Goal: Transaction & Acquisition: Download file/media

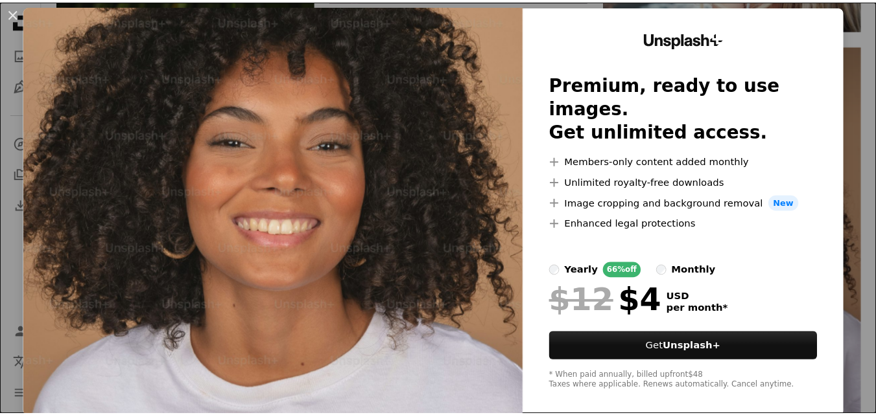
scroll to position [19, 0]
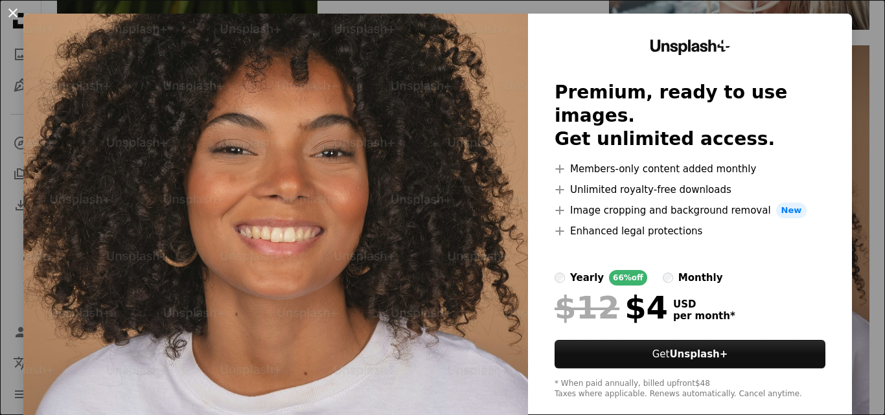
click at [9, 9] on button "An X shape" at bounding box center [13, 13] width 16 height 16
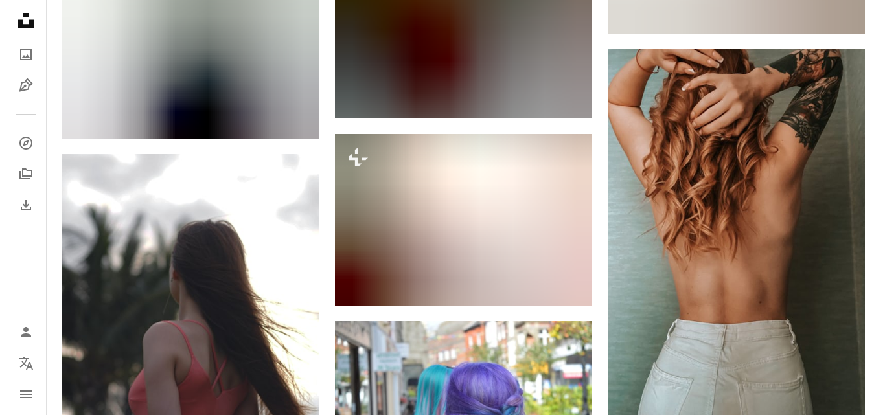
scroll to position [54114, 0]
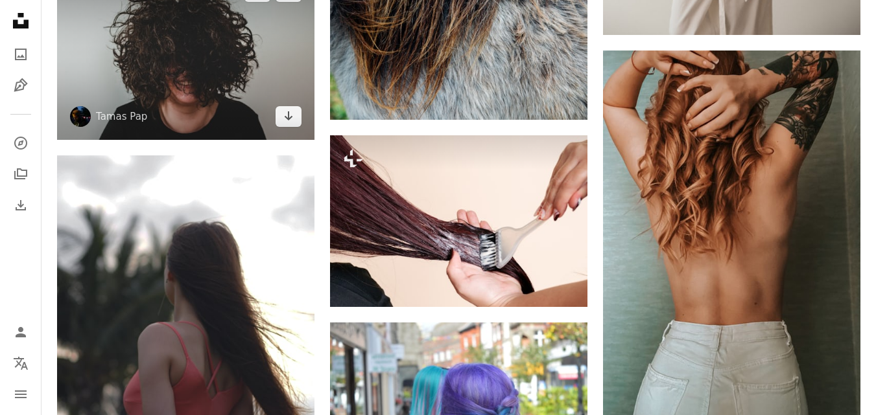
click at [232, 76] on img at bounding box center [185, 54] width 257 height 172
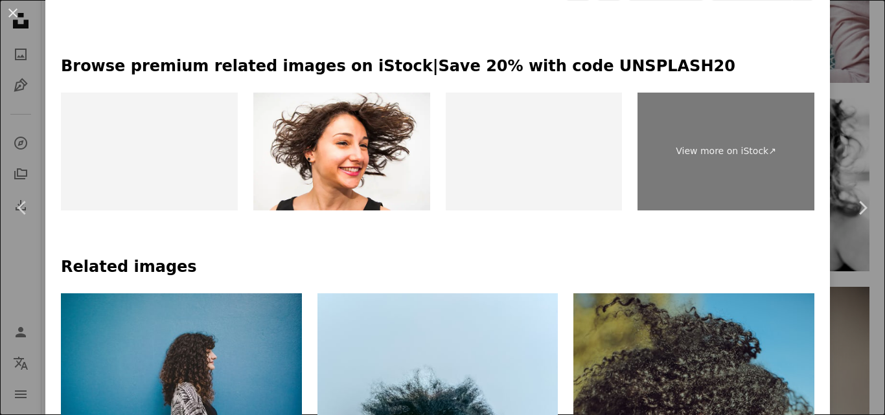
scroll to position [603, 0]
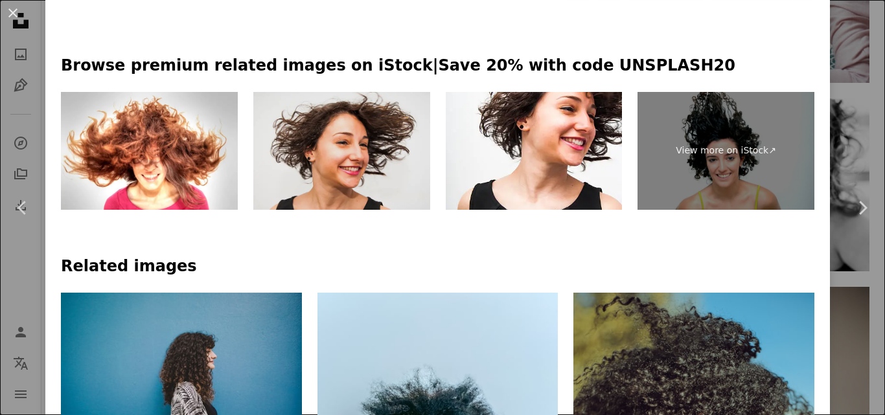
click at [353, 152] on img at bounding box center [341, 151] width 177 height 118
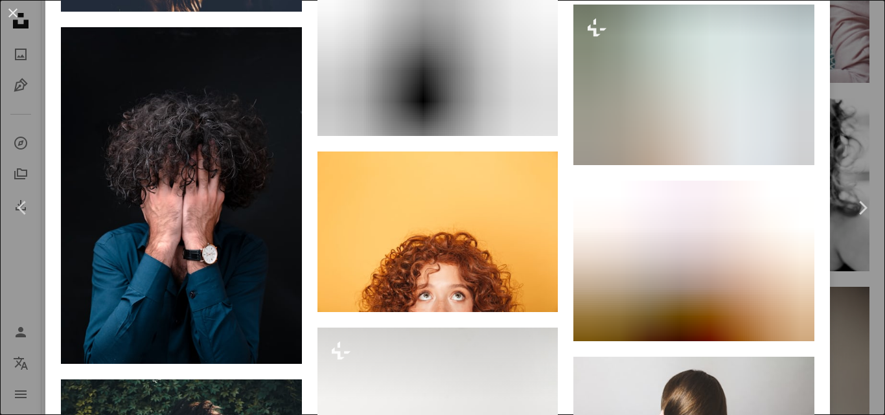
scroll to position [2357, 0]
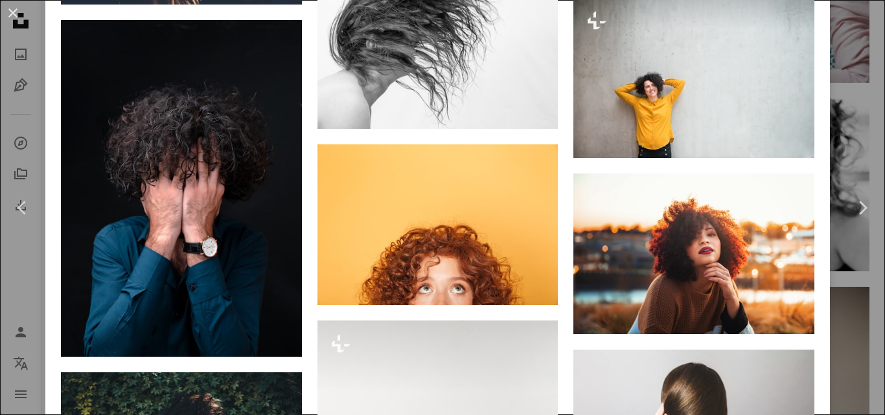
drag, startPoint x: 880, startPoint y: 230, endPoint x: 885, endPoint y: 49, distance: 180.9
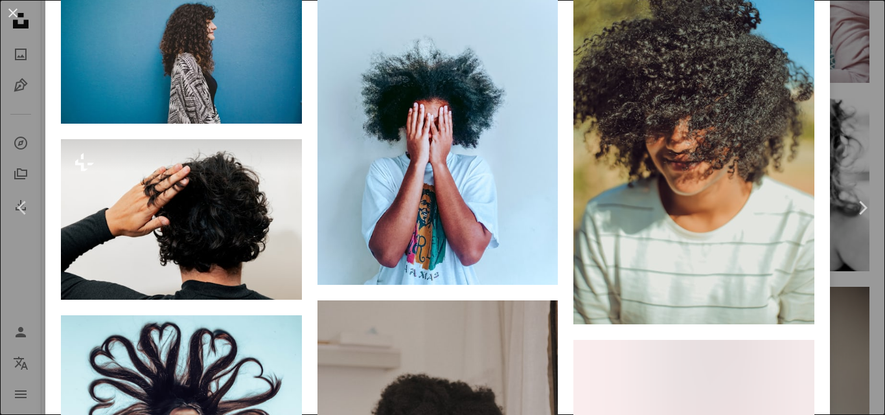
scroll to position [947, 0]
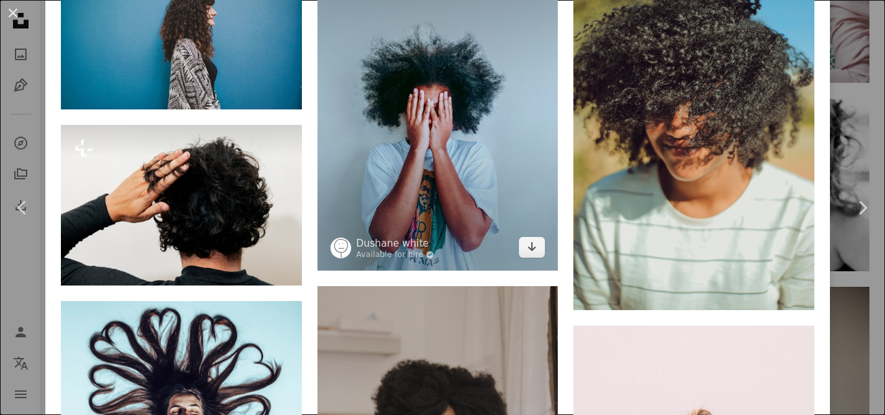
click at [495, 177] on img at bounding box center [438, 109] width 241 height 321
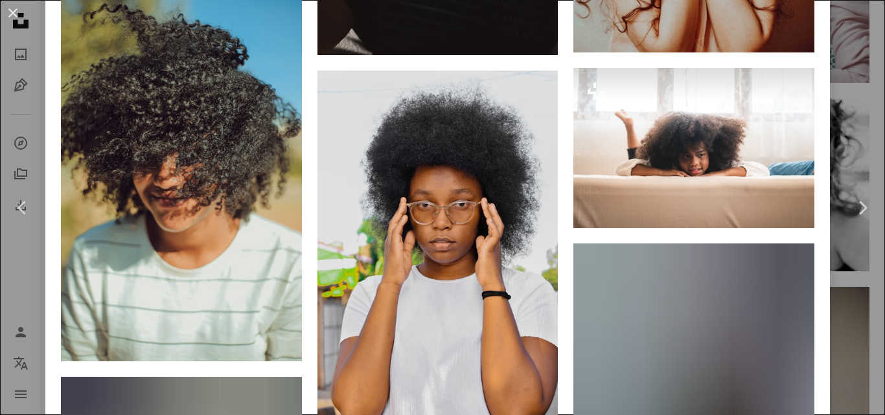
scroll to position [2914, 0]
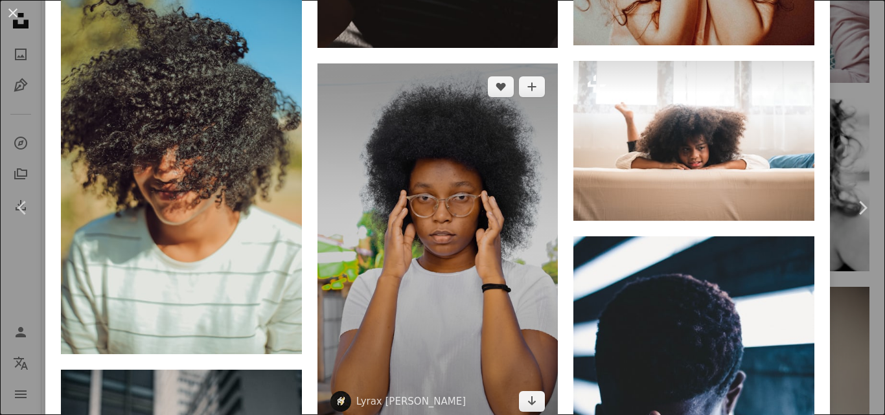
click at [453, 253] on img at bounding box center [438, 245] width 241 height 362
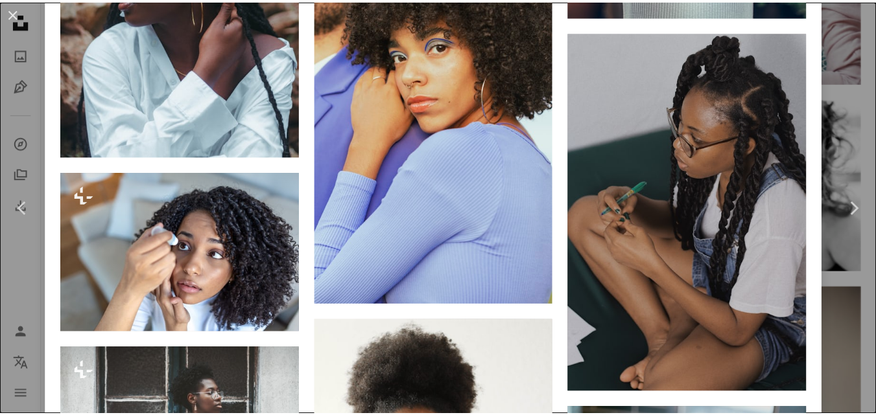
scroll to position [8661, 0]
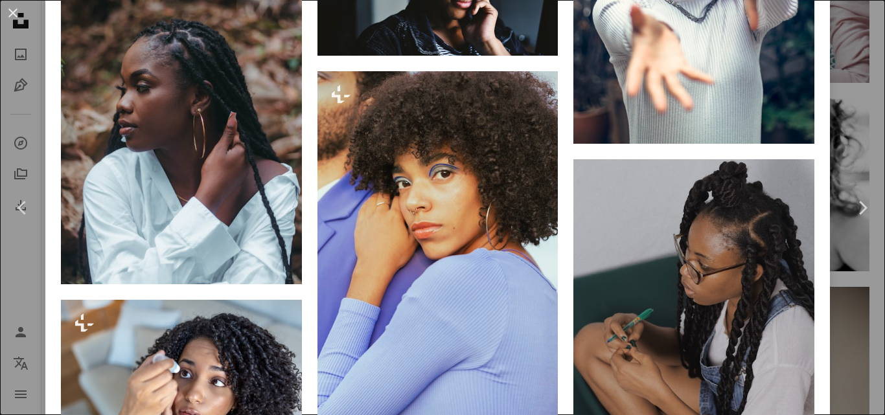
click at [850, 294] on div "An X shape Chevron left Chevron right Lyrax Vincent lyrax A heart A plus sign E…" at bounding box center [442, 207] width 885 height 415
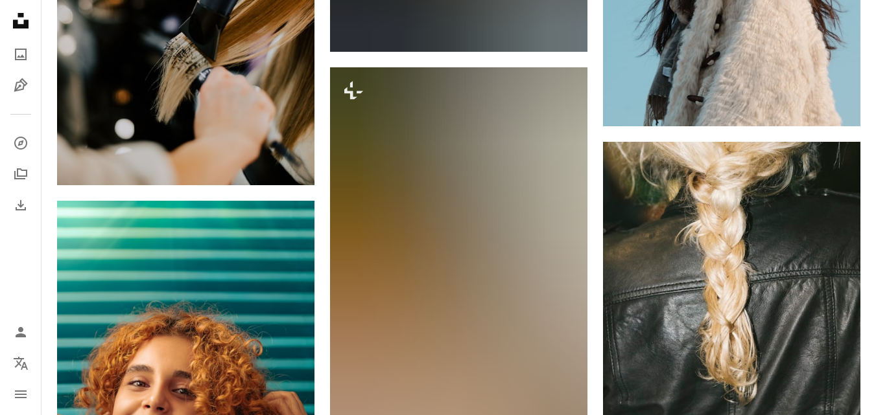
scroll to position [32197, 0]
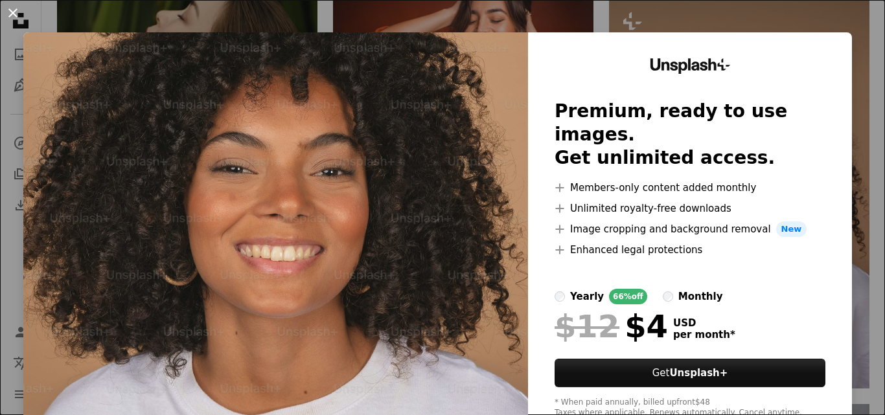
click at [18, 10] on button "An X shape" at bounding box center [13, 13] width 16 height 16
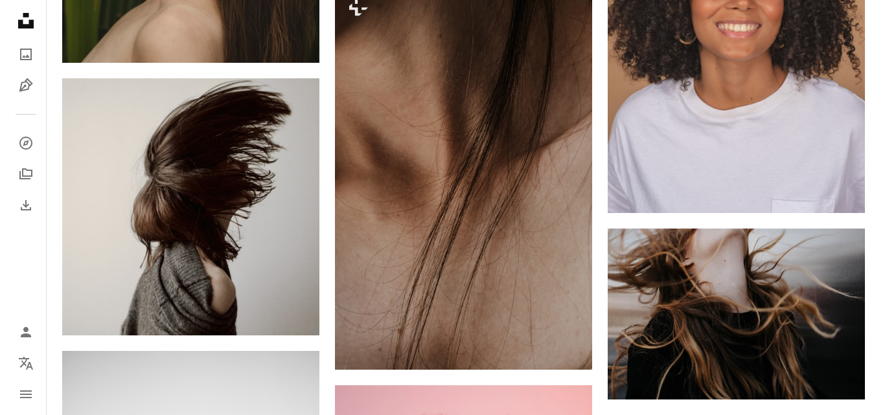
scroll to position [5909, 0]
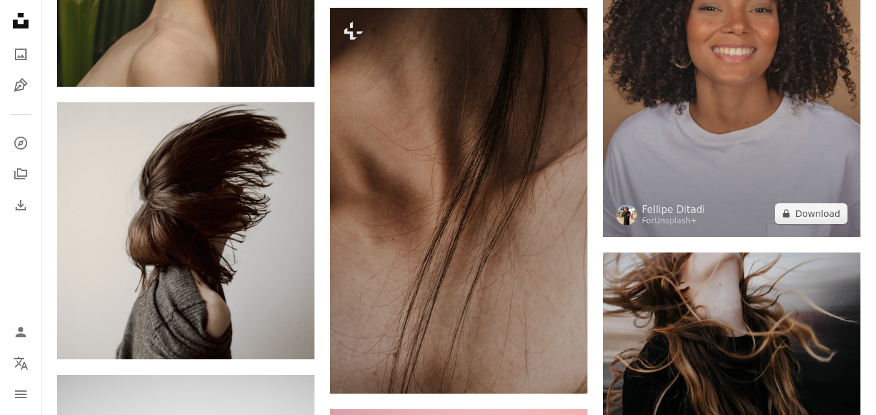
click at [778, 86] on img at bounding box center [731, 44] width 257 height 386
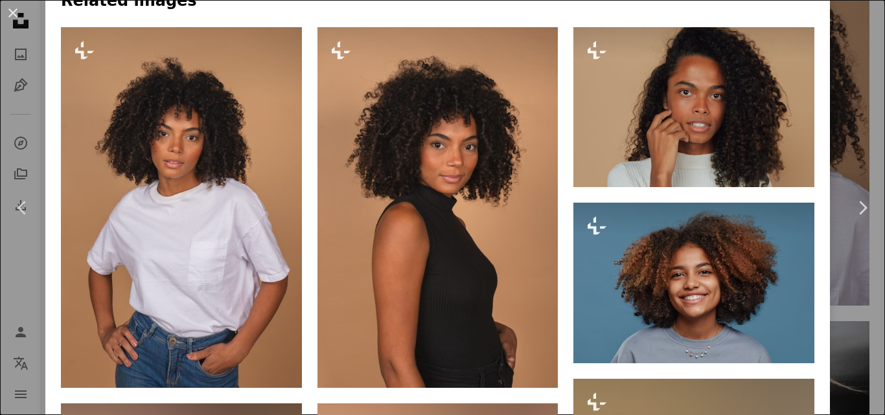
scroll to position [916, 0]
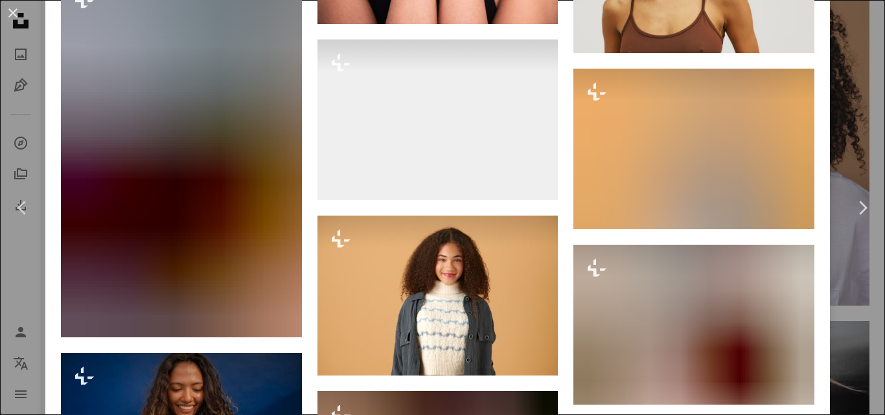
scroll to position [6841, 0]
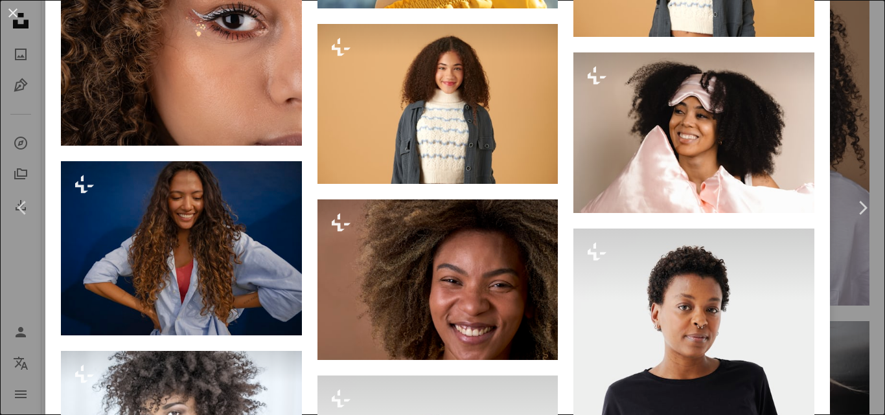
drag, startPoint x: 877, startPoint y: 333, endPoint x: 880, endPoint y: 343, distance: 10.9
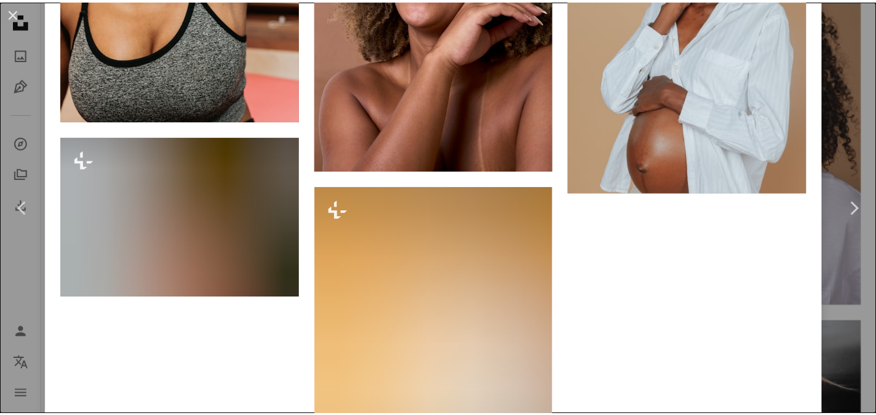
scroll to position [10251, 0]
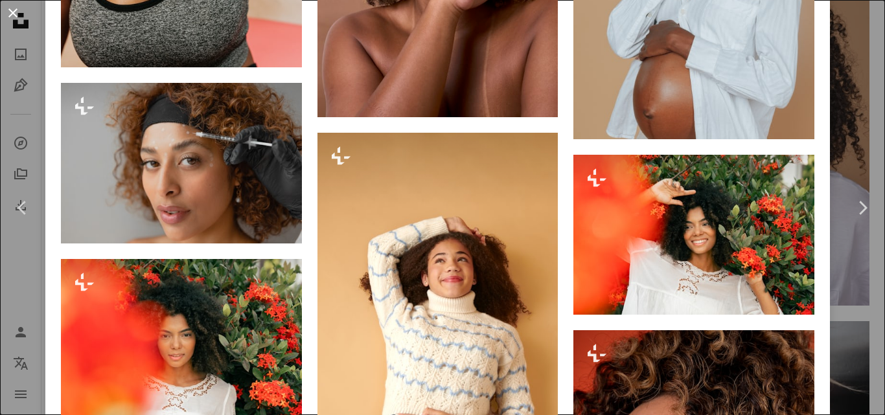
click at [8, 10] on button "An X shape" at bounding box center [13, 13] width 16 height 16
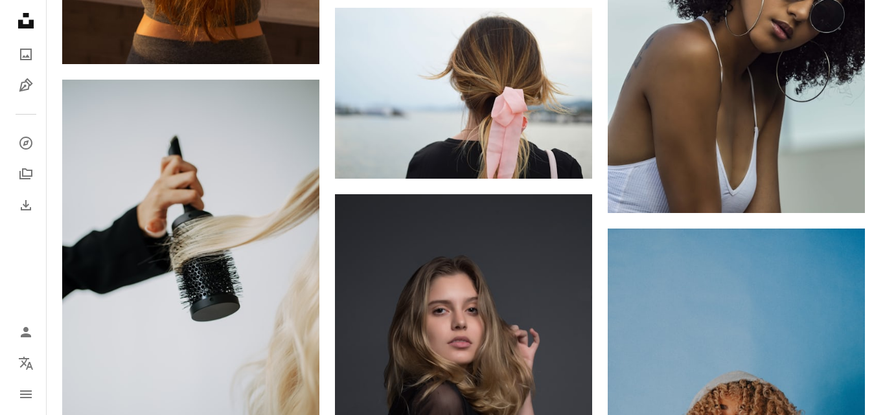
scroll to position [13778, 0]
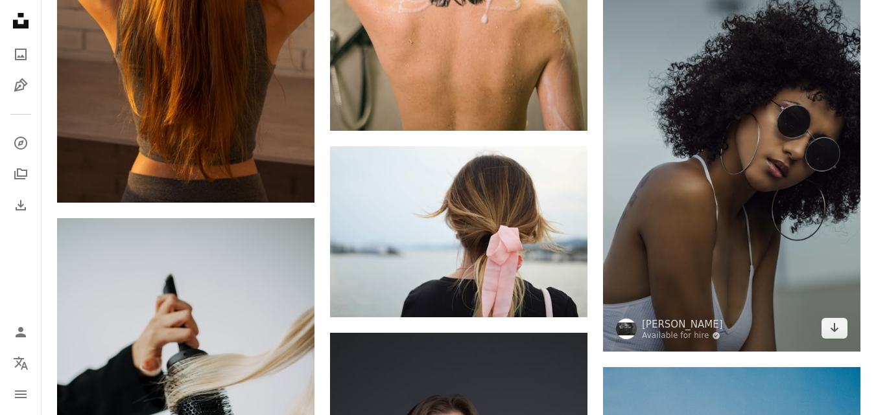
click at [796, 159] on img at bounding box center [731, 159] width 257 height 386
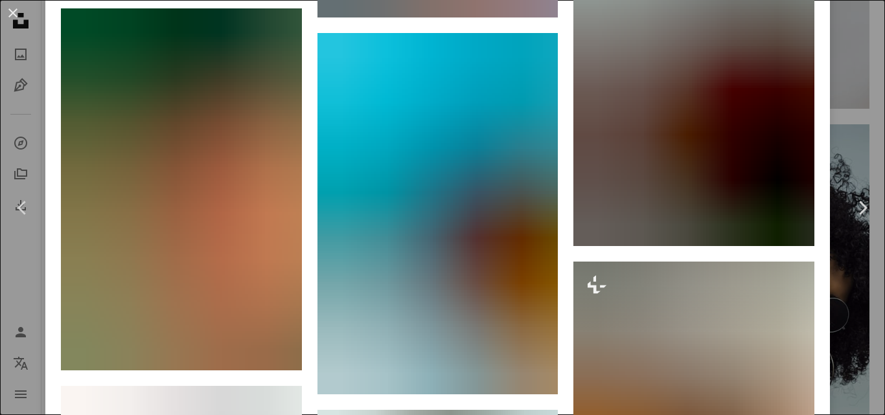
scroll to position [2188, 0]
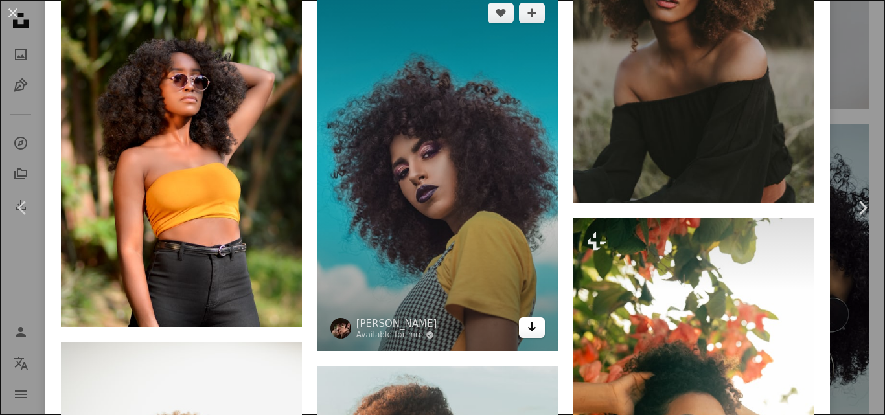
click at [527, 320] on icon "Arrow pointing down" at bounding box center [532, 328] width 10 height 16
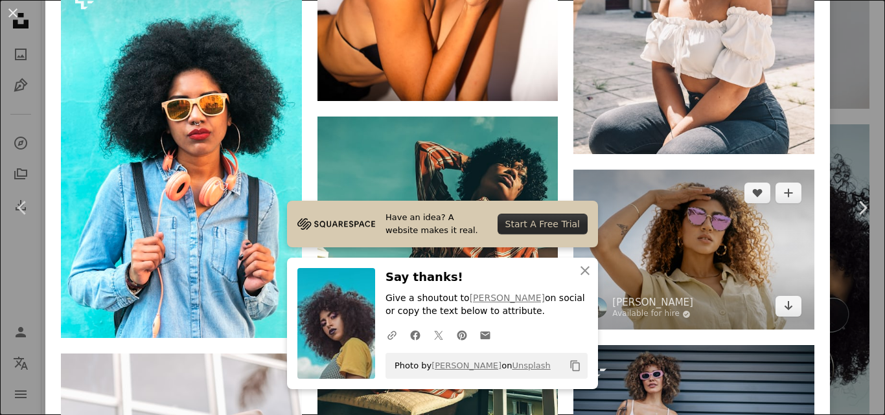
scroll to position [3308, 0]
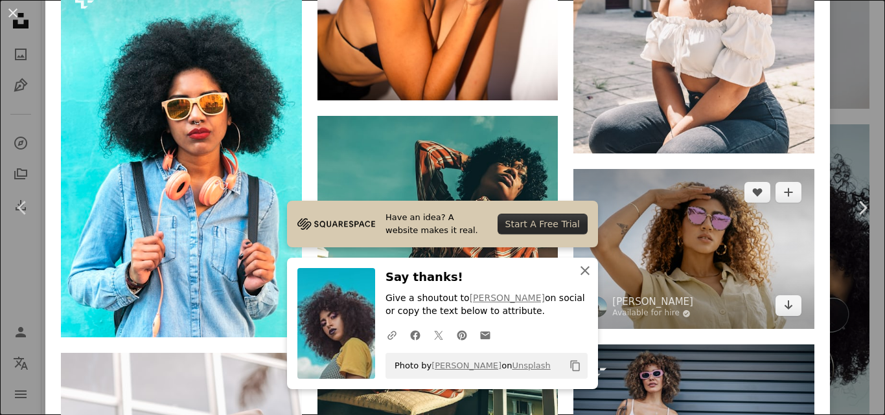
drag, startPoint x: 579, startPoint y: 265, endPoint x: 702, endPoint y: 264, distance: 123.2
click at [582, 265] on icon "An X shape" at bounding box center [586, 271] width 16 height 16
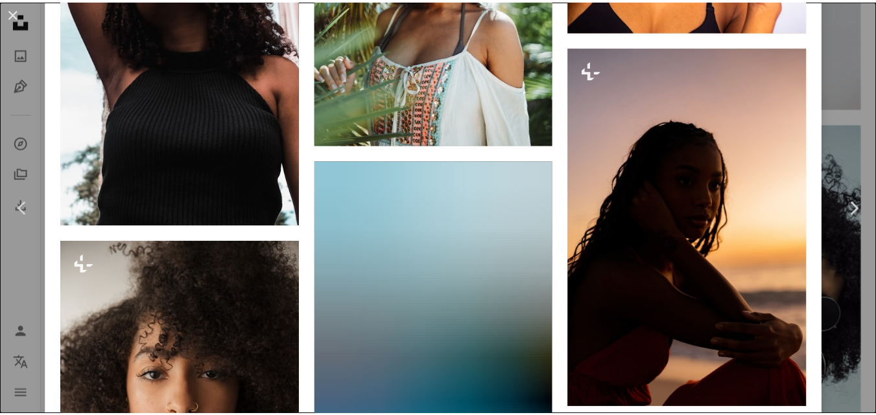
scroll to position [12471, 0]
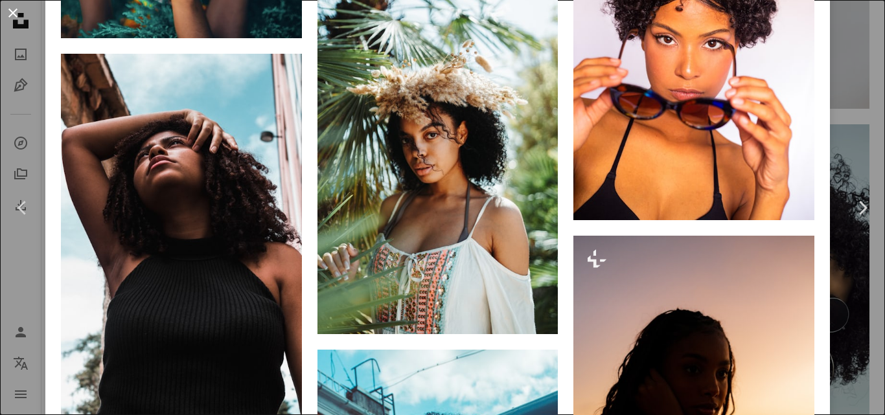
click at [15, 10] on button "An X shape" at bounding box center [13, 13] width 16 height 16
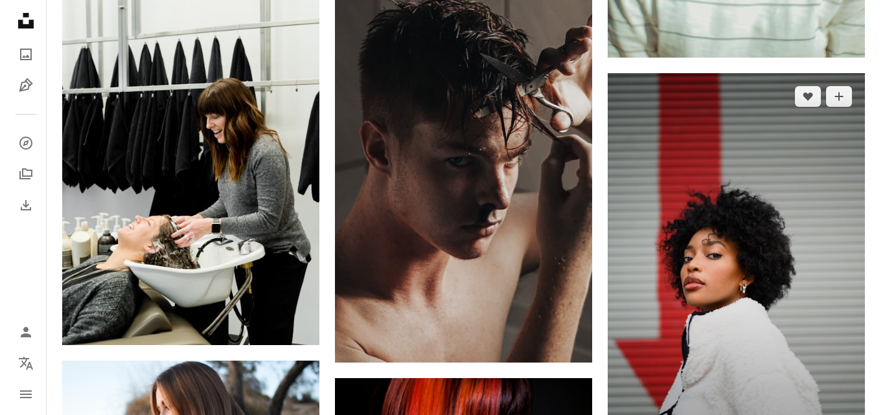
scroll to position [26515, 0]
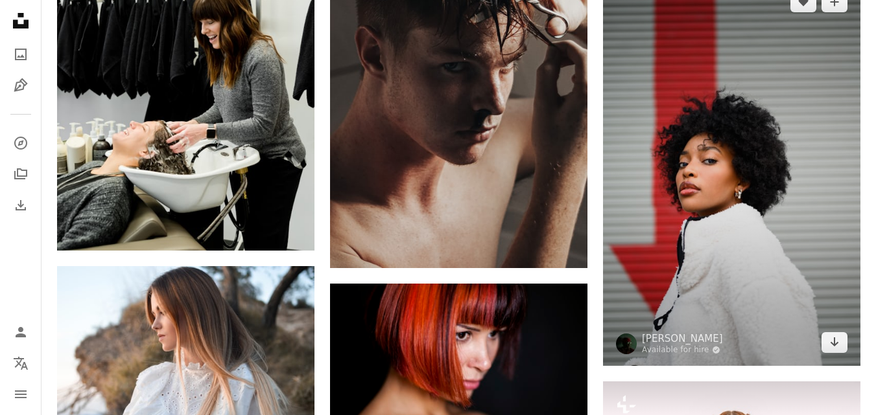
click at [781, 204] on img at bounding box center [731, 172] width 257 height 387
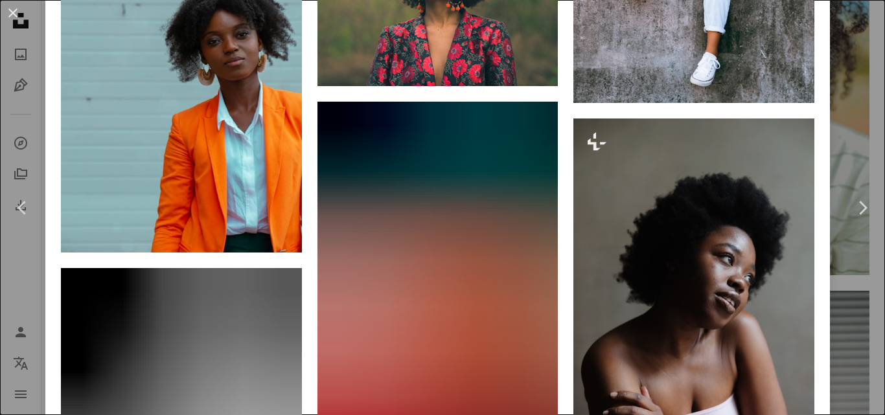
scroll to position [4224, 0]
